Goal: Task Accomplishment & Management: Manage account settings

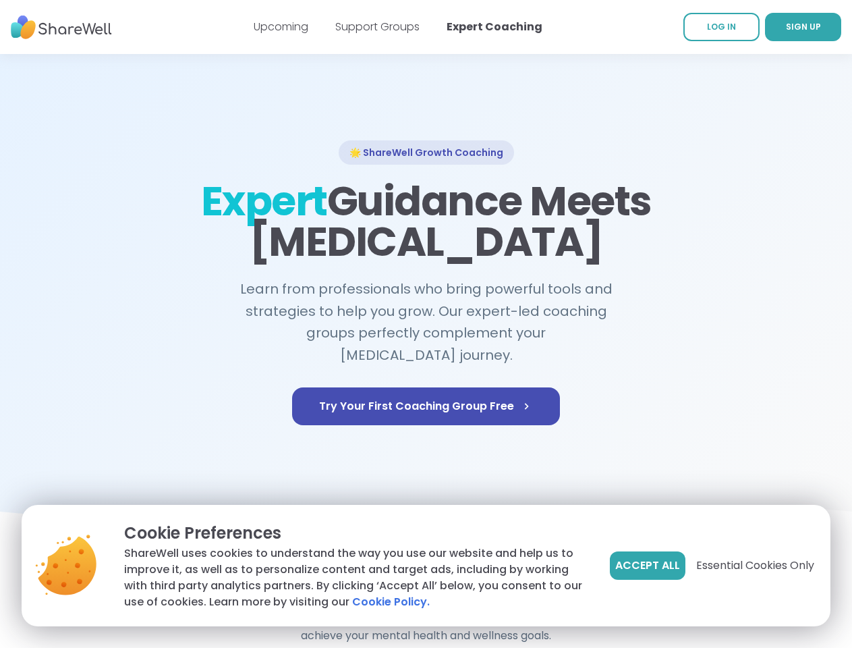
click at [647, 566] on span "Accept All" at bounding box center [647, 565] width 65 height 16
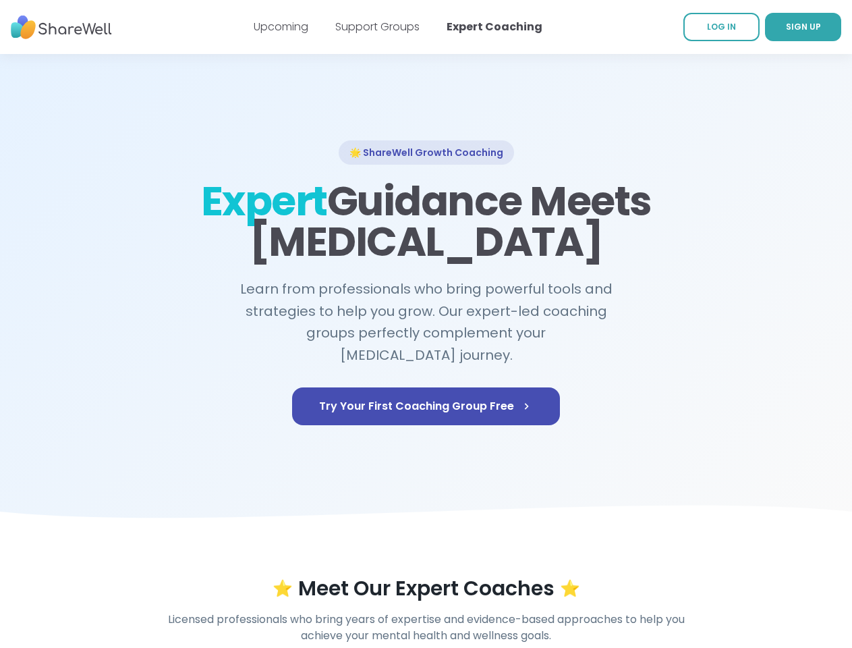
click at [755, 576] on div "⭐ Meet Our Expert Coaches ⭐" at bounding box center [426, 588] width 775 height 24
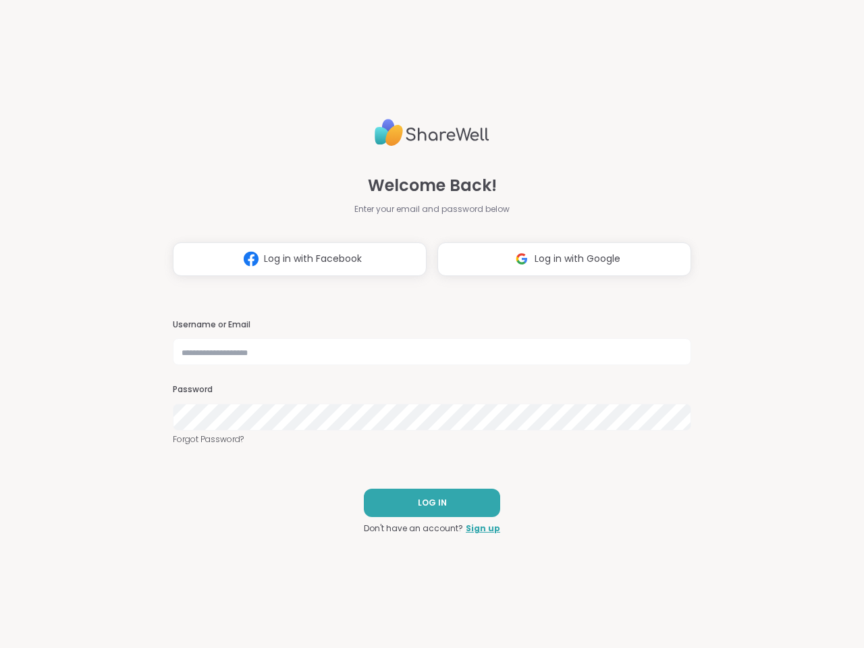
click at [426, 324] on h3 "Username or Email" at bounding box center [432, 324] width 518 height 11
click at [294, 259] on span "Log in with Facebook" at bounding box center [313, 259] width 98 height 14
click at [559, 259] on span "Log in with Google" at bounding box center [578, 259] width 86 height 14
click at [427, 503] on span "LOG IN" at bounding box center [432, 503] width 29 height 12
